Goal: Task Accomplishment & Management: Complete application form

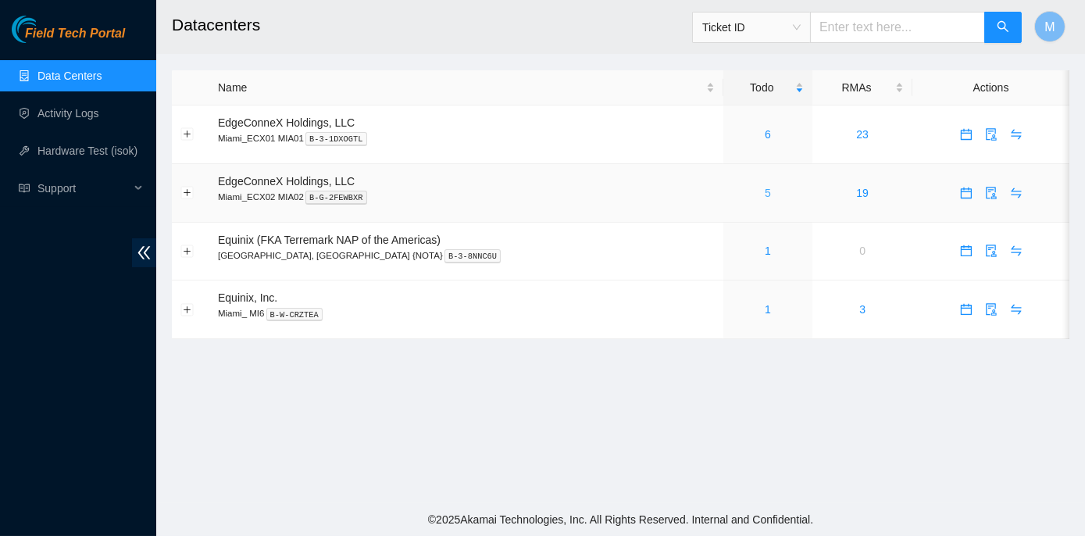
click at [764, 191] on link "5" at bounding box center [767, 193] width 6 height 12
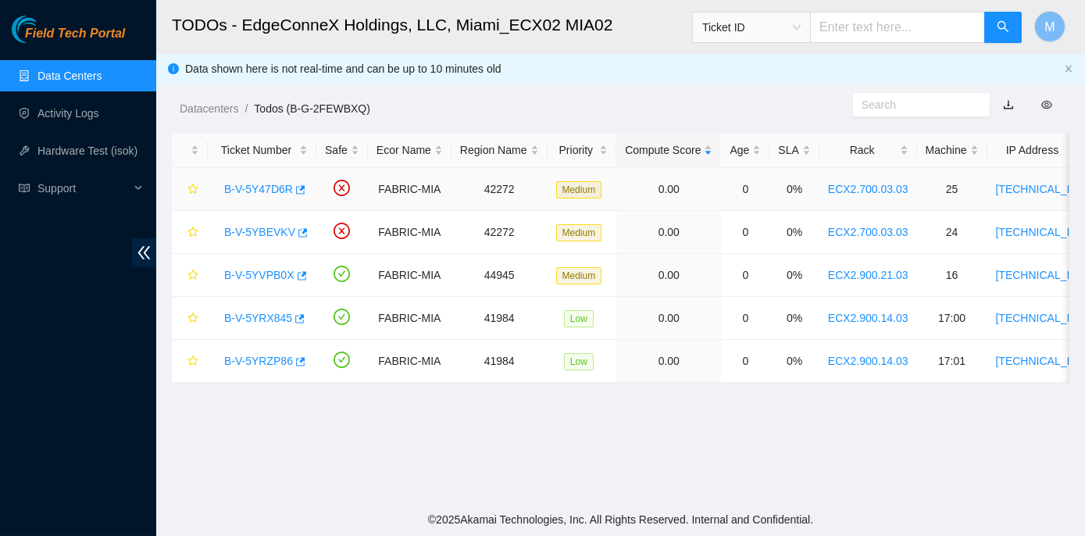
click at [275, 186] on link "B-V-5Y47D6R" at bounding box center [258, 189] width 69 height 12
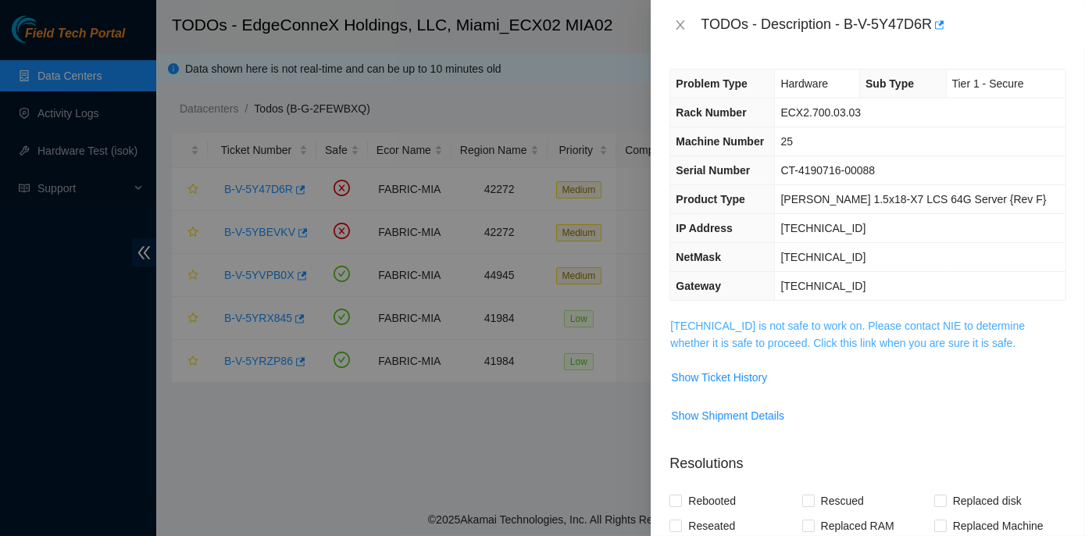
click at [781, 323] on link "[TECHNICAL_ID] is not safe to work on. Please contact NIE to determine whether …" at bounding box center [847, 334] width 355 height 30
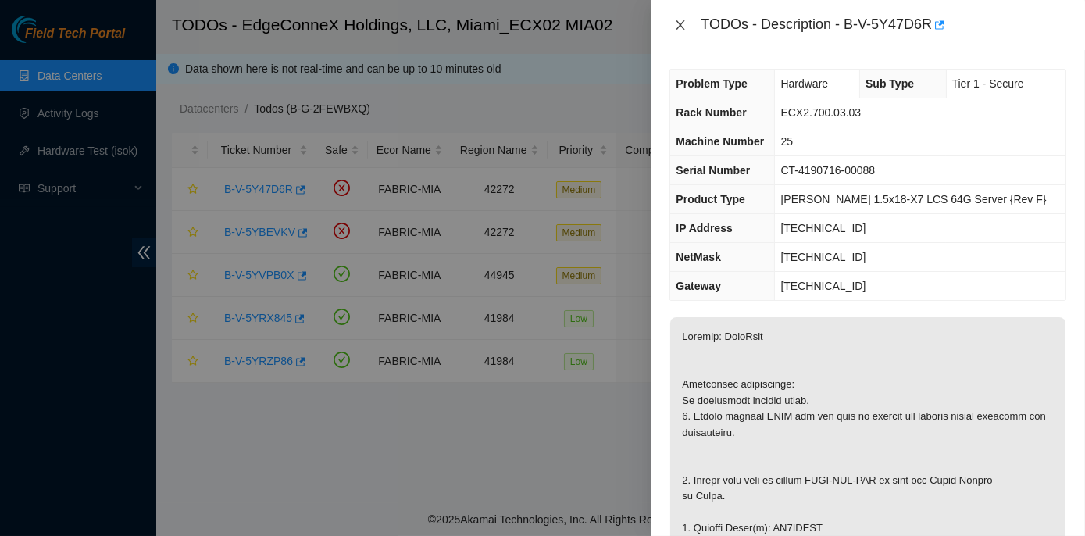
click at [679, 22] on icon "close" at bounding box center [680, 25] width 12 height 12
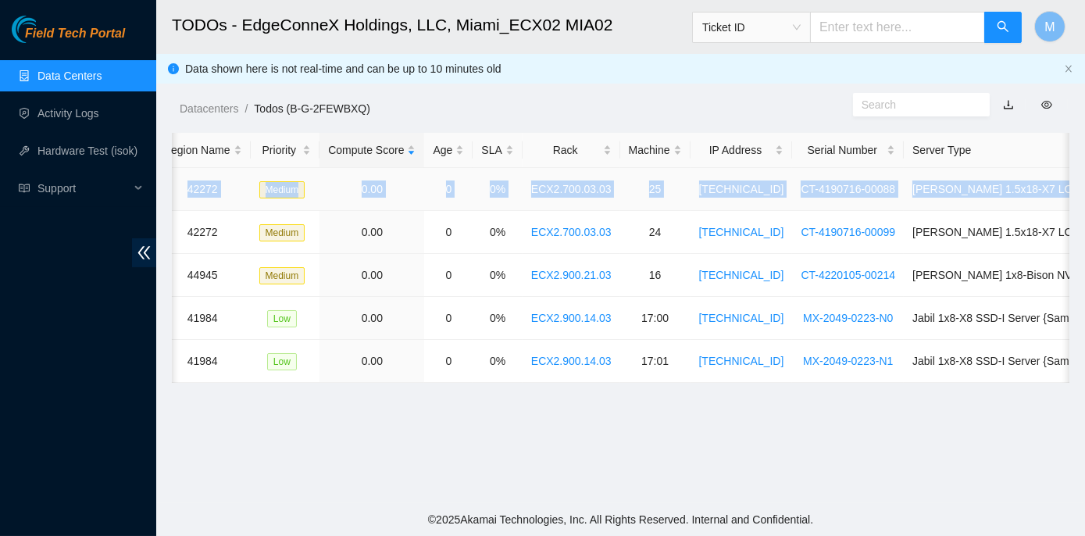
scroll to position [0, 426]
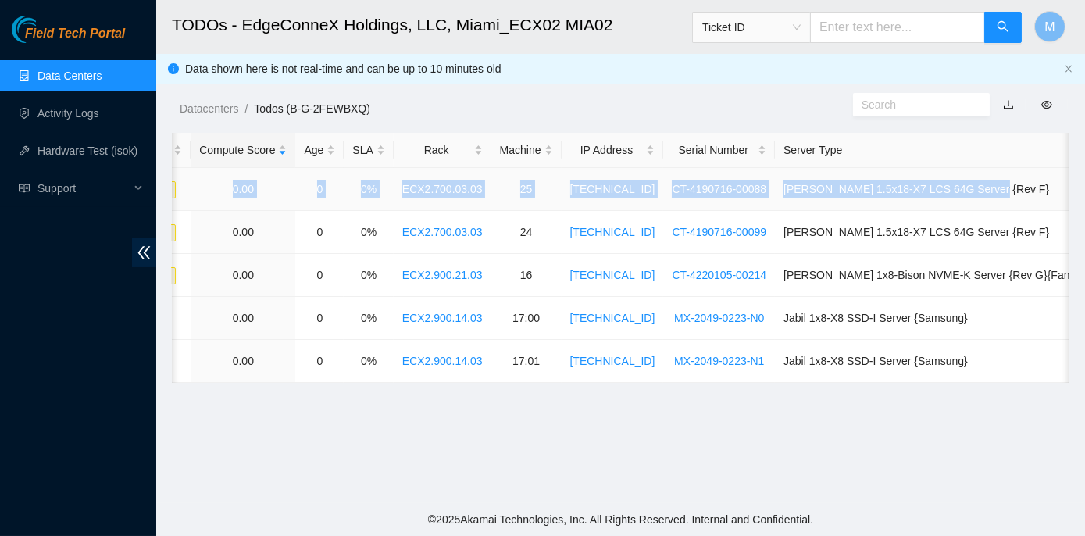
drag, startPoint x: 217, startPoint y: 185, endPoint x: 1064, endPoint y: 189, distance: 846.5
click at [1064, 189] on tr "B-V-5Y47D6R FABRIC-MIA 42272 Medium 0.00 0 0% ECX2.700.03.03 25 23.193.107.92 C…" at bounding box center [464, 189] width 1437 height 43
copy tr "B-V-5Y47D6R FABRIC-MIA 42272 Medium 0.00 0 0% ECX2.700.03.03 25 23.193.107.92 C…"
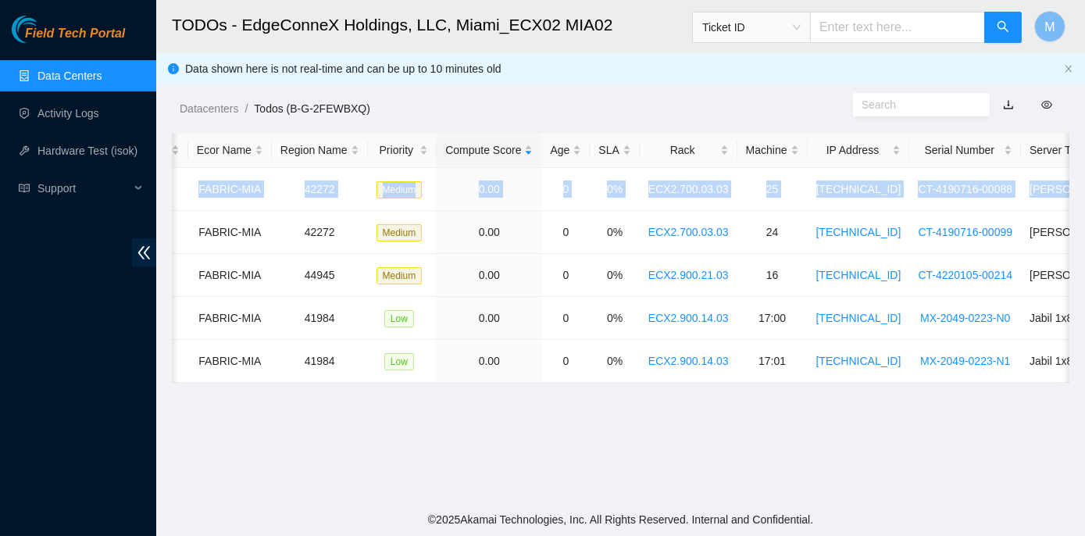
scroll to position [0, 0]
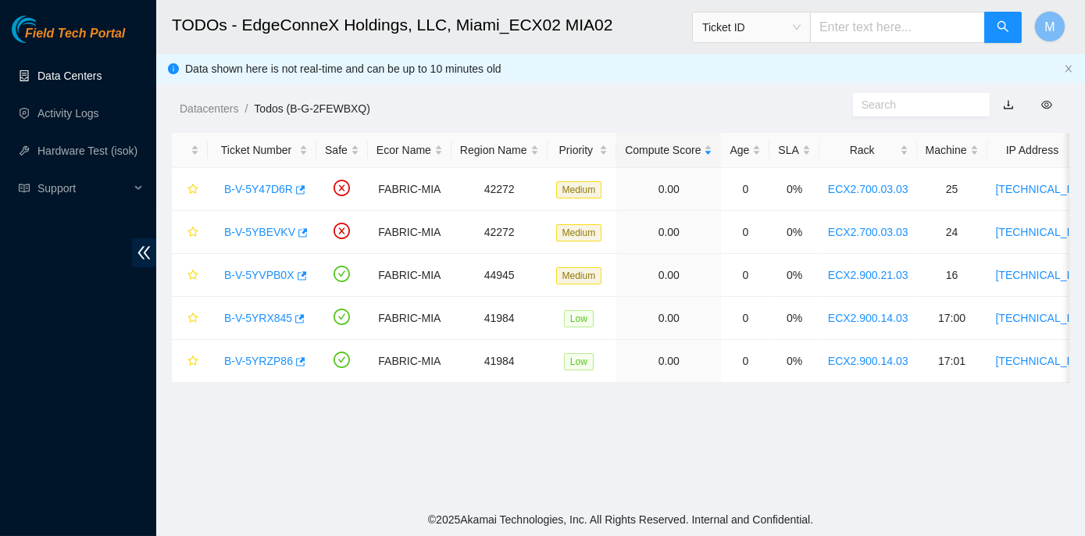
click at [81, 69] on link "Data Centers" at bounding box center [69, 75] width 64 height 12
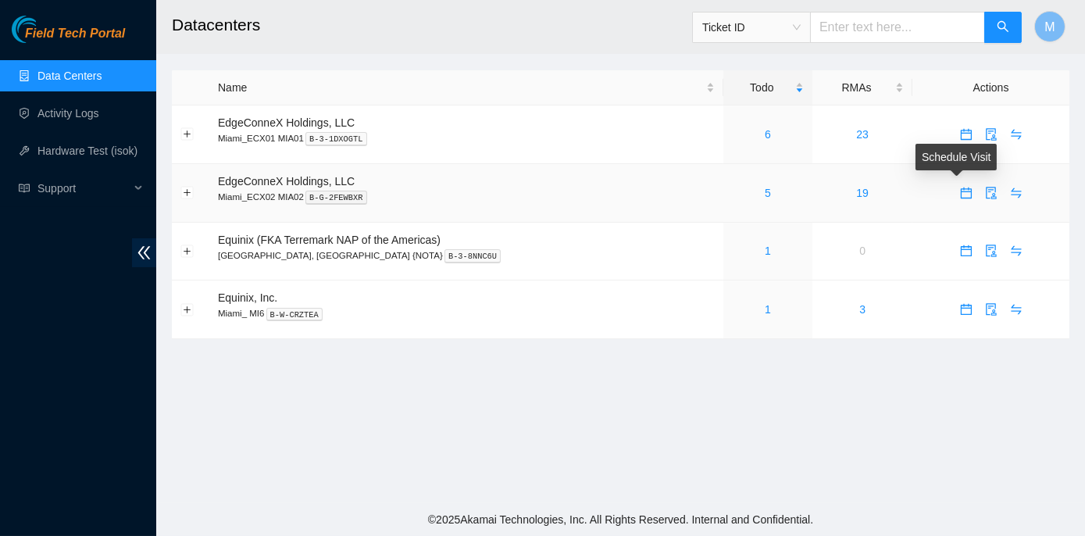
click at [960, 191] on icon "calendar" at bounding box center [965, 192] width 11 height 11
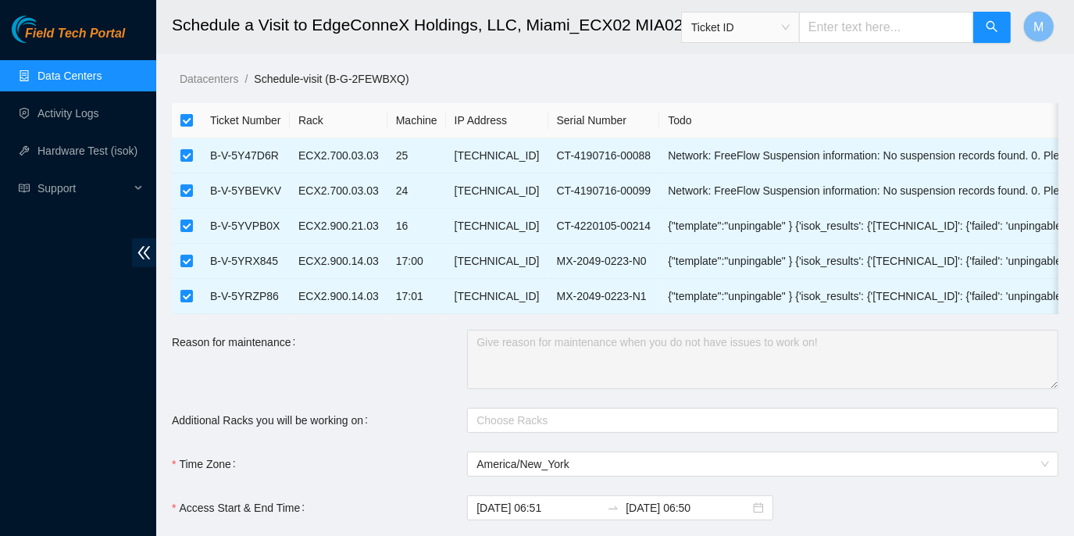
click at [184, 120] on input "checkbox" at bounding box center [186, 120] width 12 height 12
checkbox input "false"
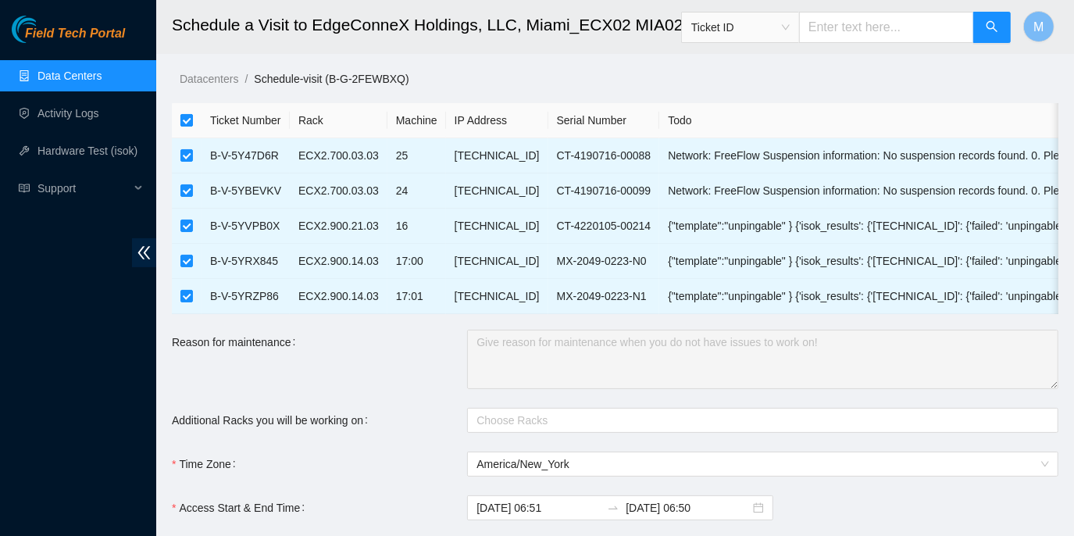
checkbox input "false"
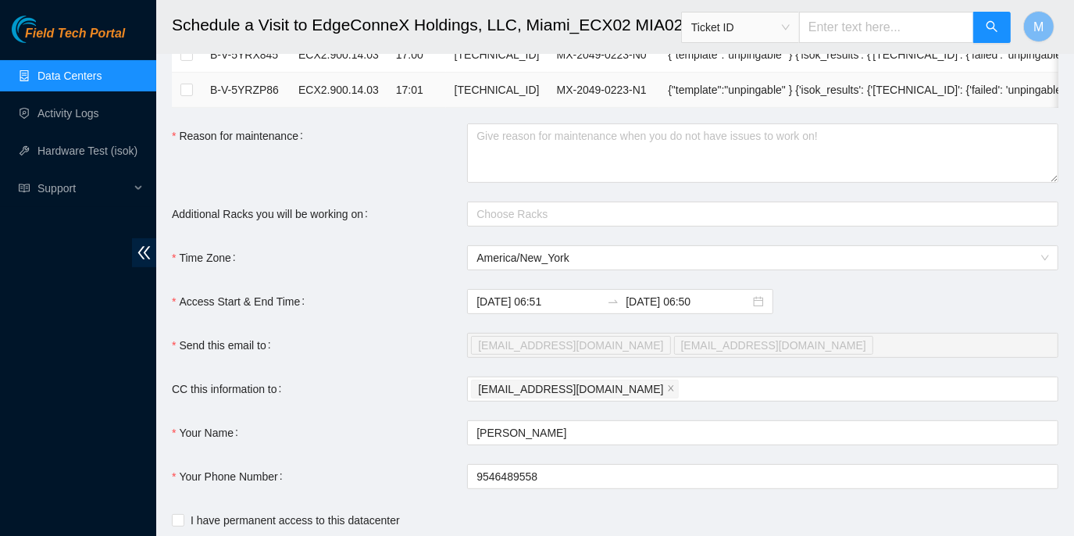
scroll to position [212, 0]
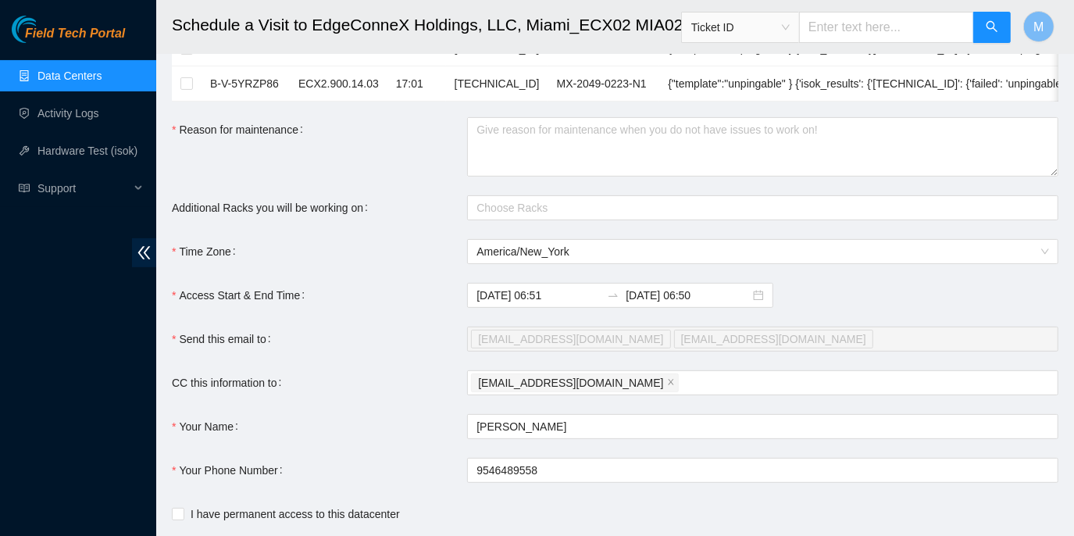
click at [681, 346] on span "[EMAIL_ADDRESS][DOMAIN_NAME]" at bounding box center [773, 338] width 185 height 17
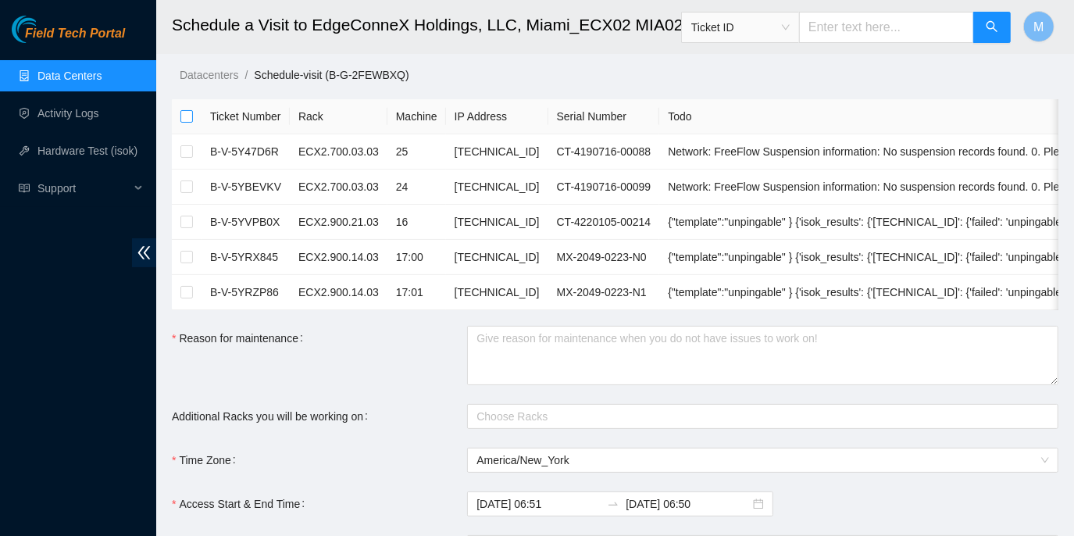
scroll to position [70, 0]
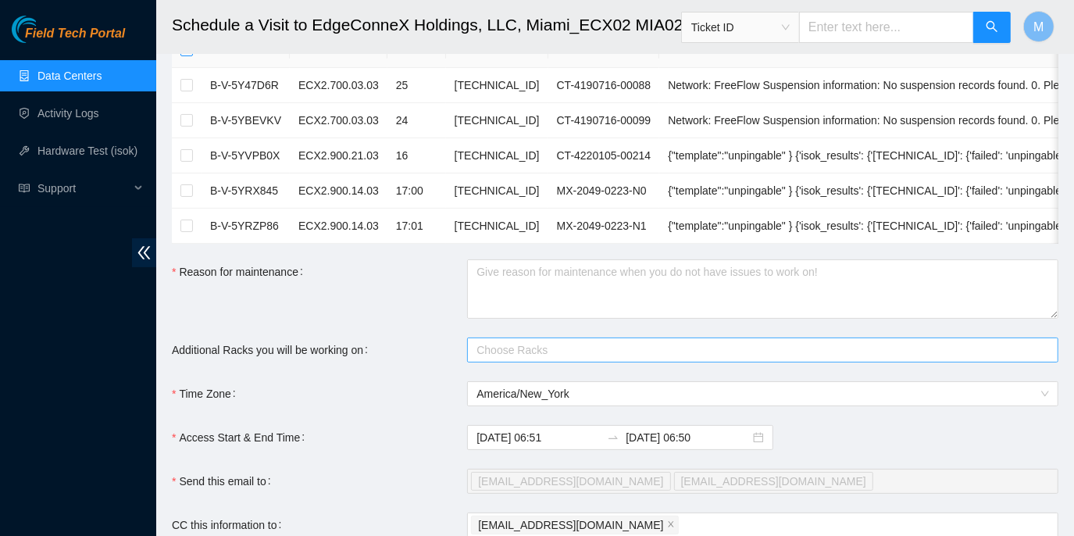
click at [508, 356] on div at bounding box center [755, 349] width 568 height 19
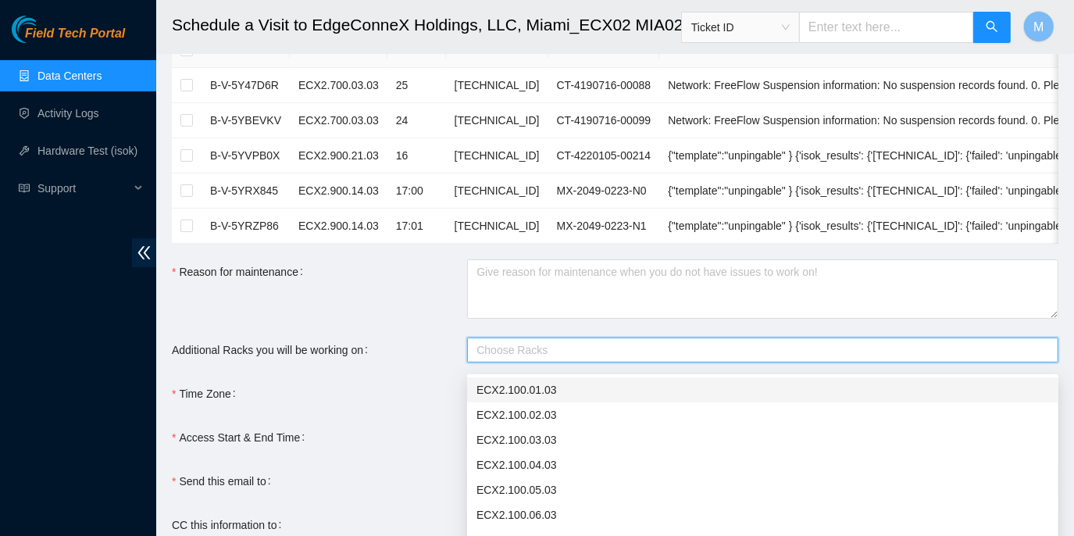
type input "4"
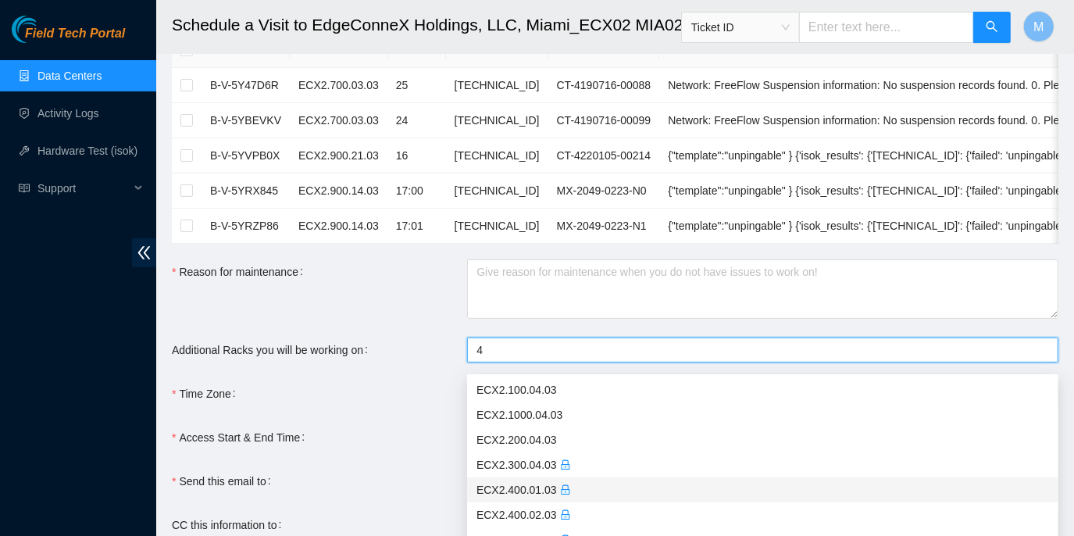
click at [535, 493] on div "ECX2.400.01.03" at bounding box center [762, 489] width 572 height 17
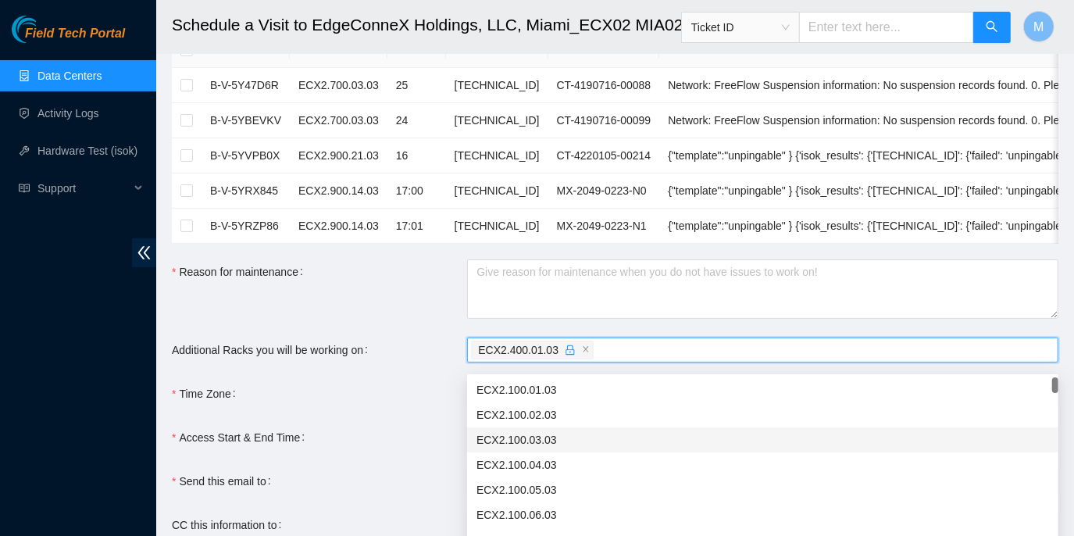
click at [744, 445] on div "ECX2.100.03.03" at bounding box center [762, 439] width 572 height 17
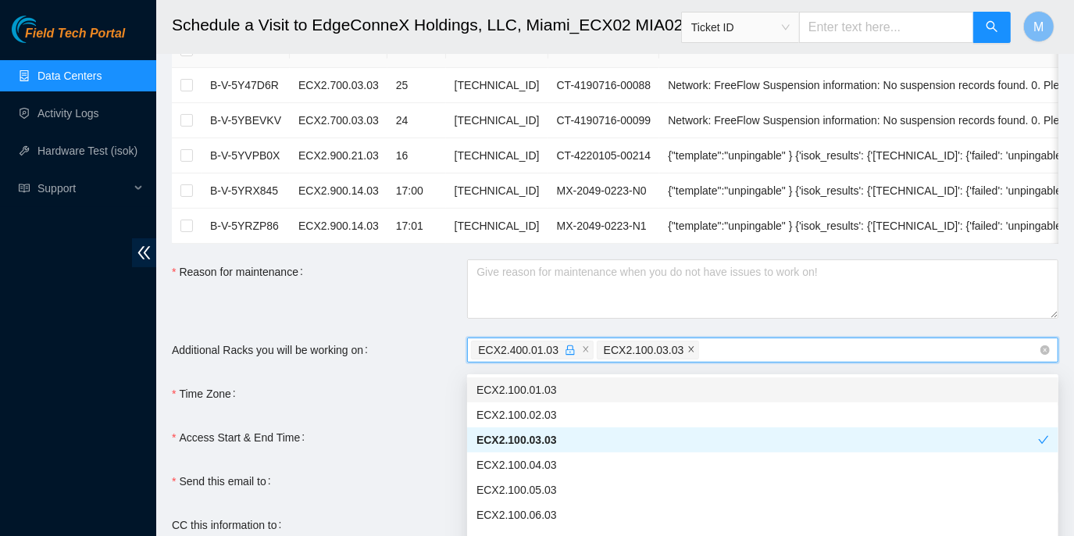
click at [687, 353] on icon "close" at bounding box center [691, 349] width 8 height 8
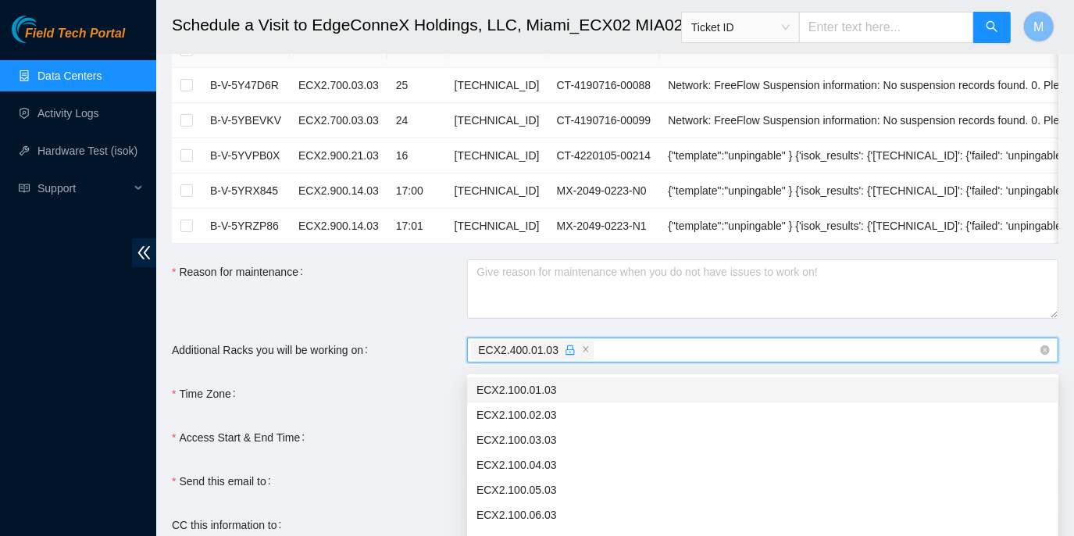
click at [408, 306] on div "Reason for maintenance" at bounding box center [319, 288] width 295 height 59
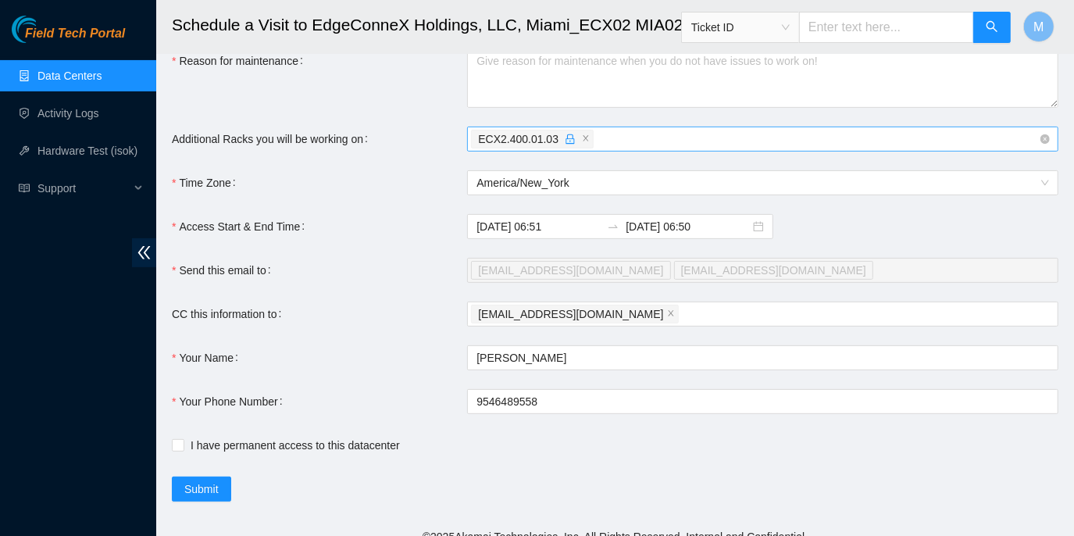
scroll to position [283, 0]
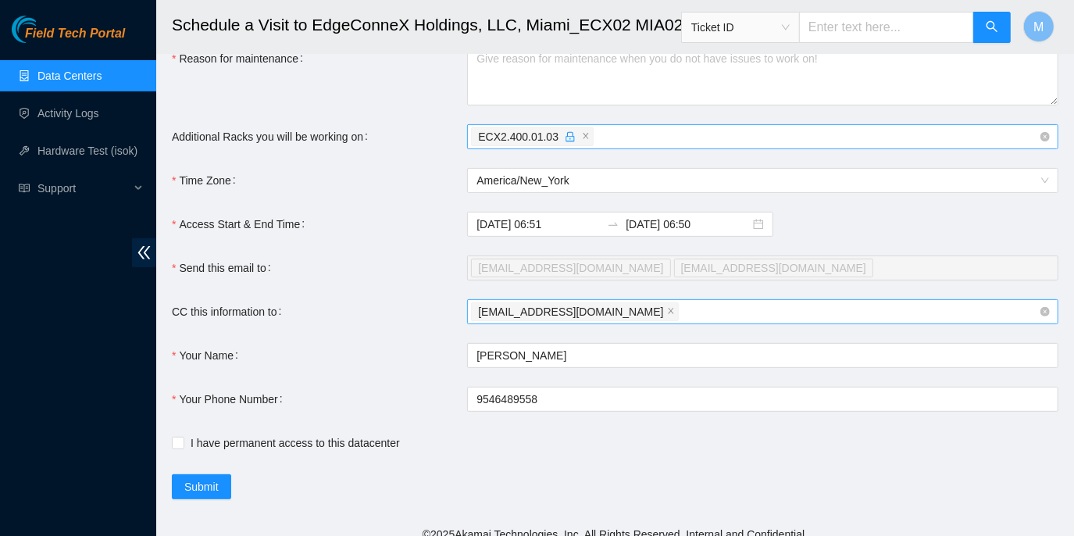
click at [624, 323] on div "[EMAIL_ADDRESS][DOMAIN_NAME]" at bounding box center [755, 312] width 568 height 22
click at [59, 73] on link "Data Centers" at bounding box center [69, 75] width 64 height 12
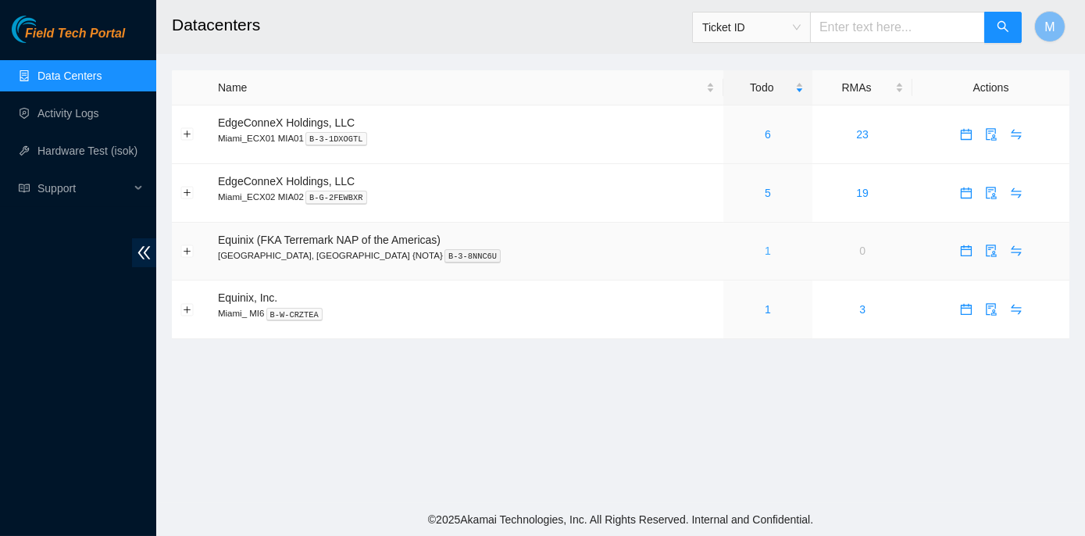
click at [764, 248] on link "1" at bounding box center [767, 250] width 6 height 12
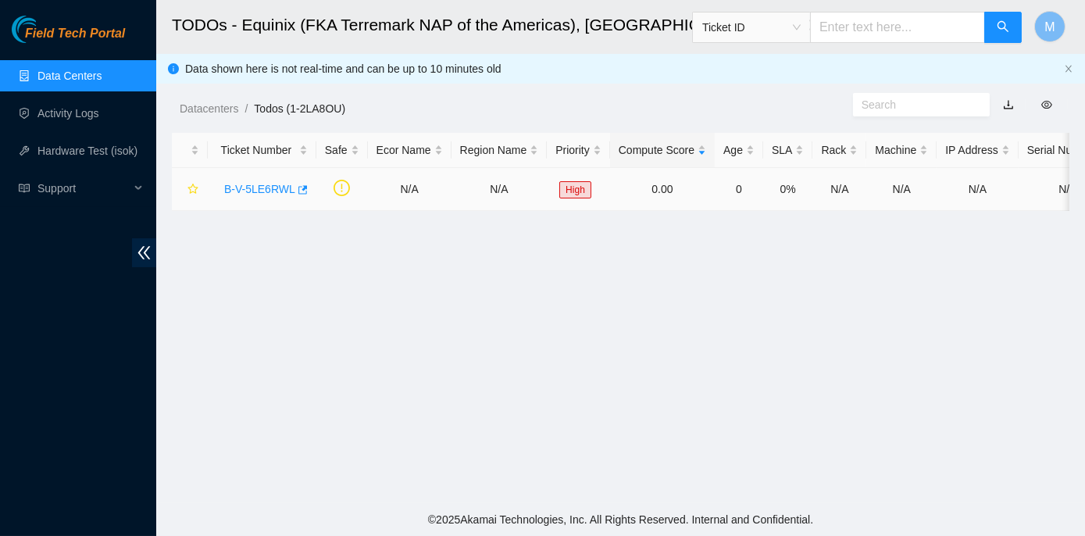
click at [251, 183] on link "B-V-5LE6RWL" at bounding box center [259, 189] width 71 height 12
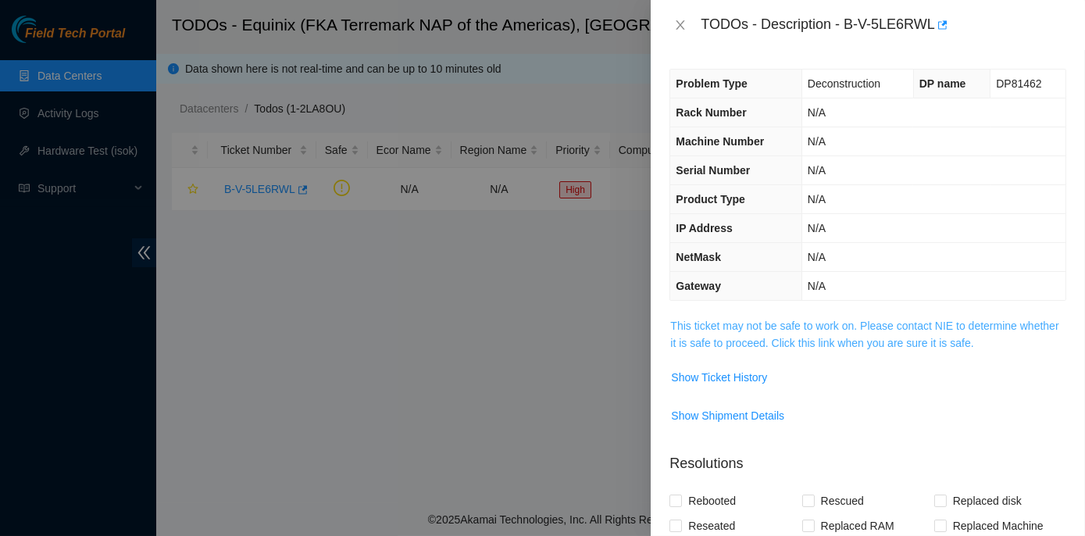
click at [844, 319] on link "This ticket may not be safe to work on. Please contact NIE to determine whether…" at bounding box center [864, 334] width 388 height 30
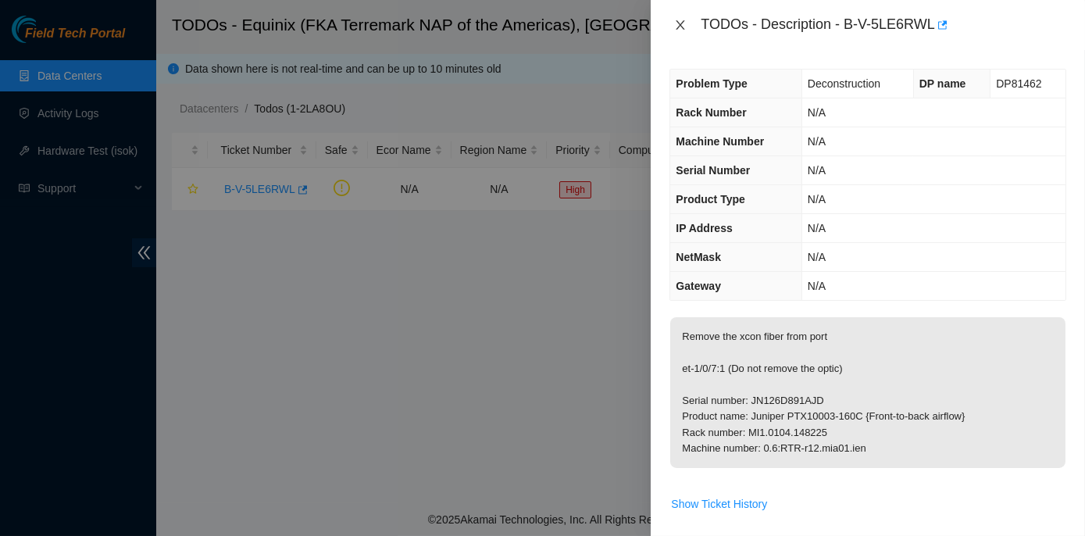
click at [677, 24] on icon "close" at bounding box center [680, 25] width 12 height 12
